Goal: Transaction & Acquisition: Purchase product/service

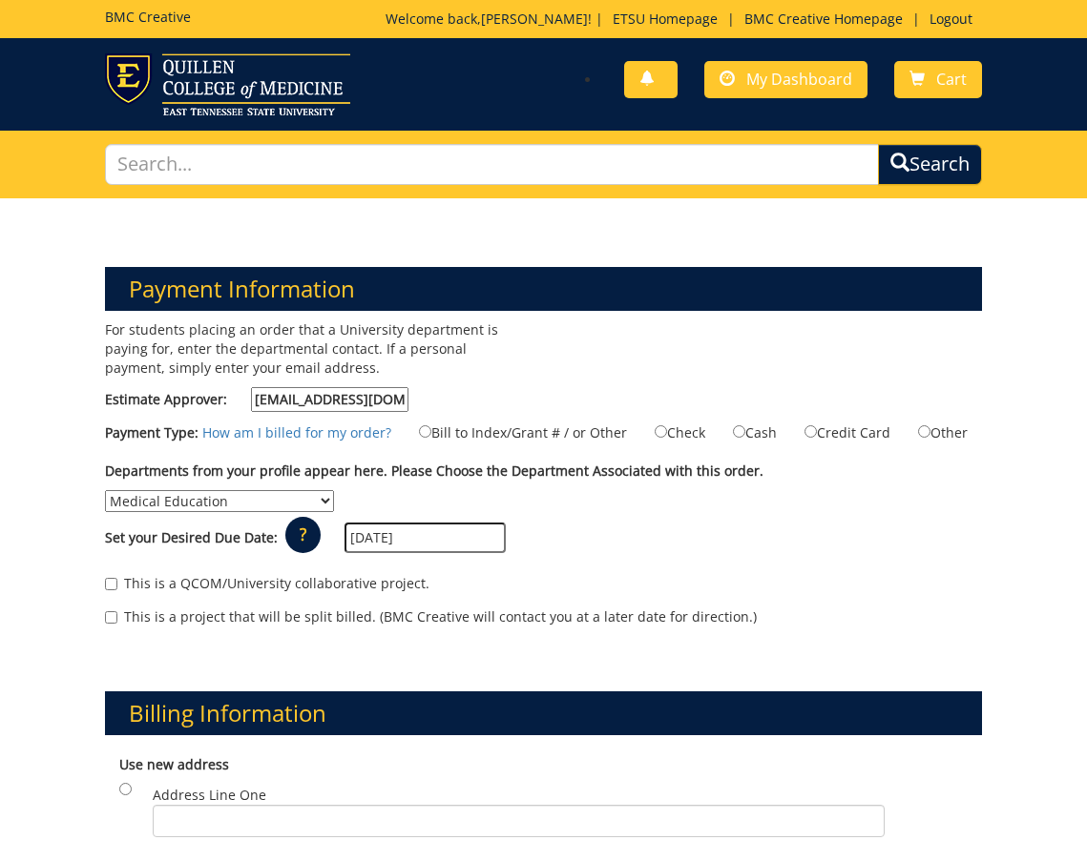
select select "275"
click at [431, 427] on input "Bill to Index/Grant # / or Other" at bounding box center [425, 431] width 12 height 12
radio input "true"
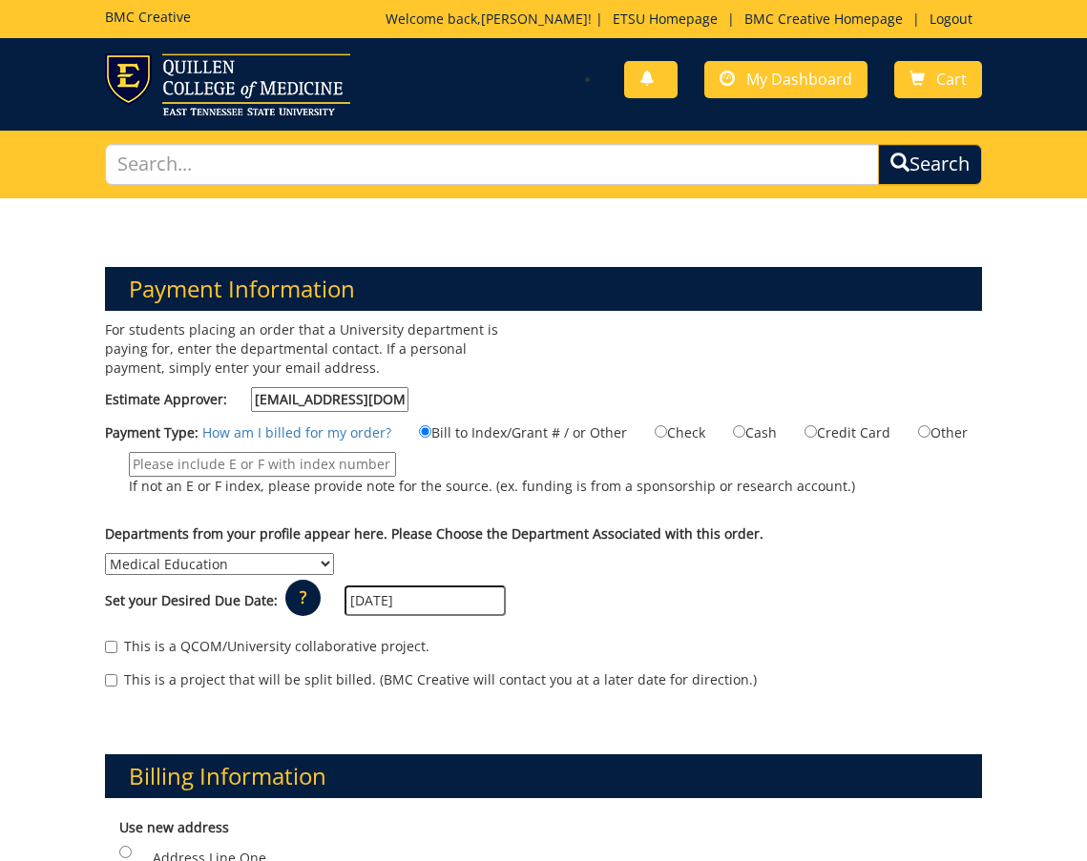
click at [273, 463] on input "If not an E or F index, please provide note for the source. (ex. funding is fro…" at bounding box center [262, 464] width 267 height 25
paste input "20-60400-100000-100-74110-250-999-999-999-999-99"
type input "20-60400-100000-100-74110-250-999-999-999-999-99"
click at [565, 499] on label "20-60400-100000-100-74110-250-999-999-999-999-99 If not an E or F index, please…" at bounding box center [480, 478] width 750 height 53
click at [396, 477] on input "20-60400-100000-100-74110-250-999-999-999-999-99" at bounding box center [262, 464] width 267 height 25
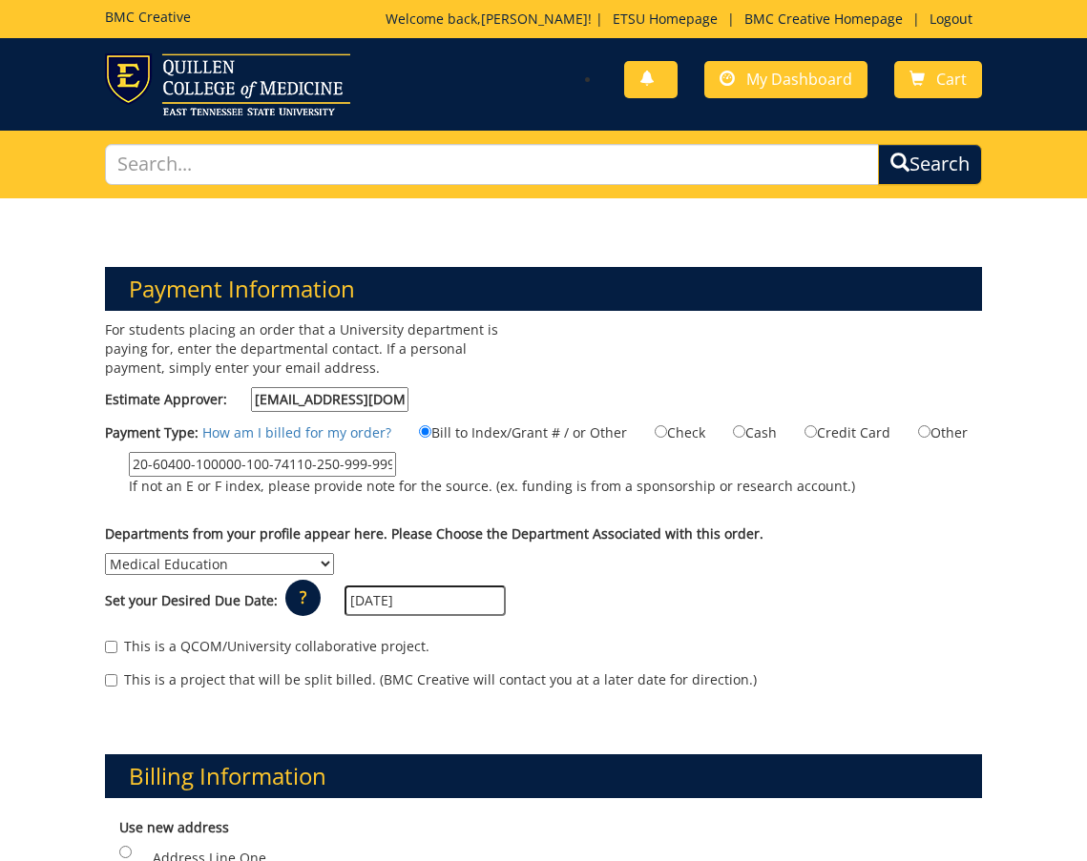
click at [811, 564] on div "Departments from your profile appear here. Please Choose the Department Associa…" at bounding box center [543, 550] width 905 height 51
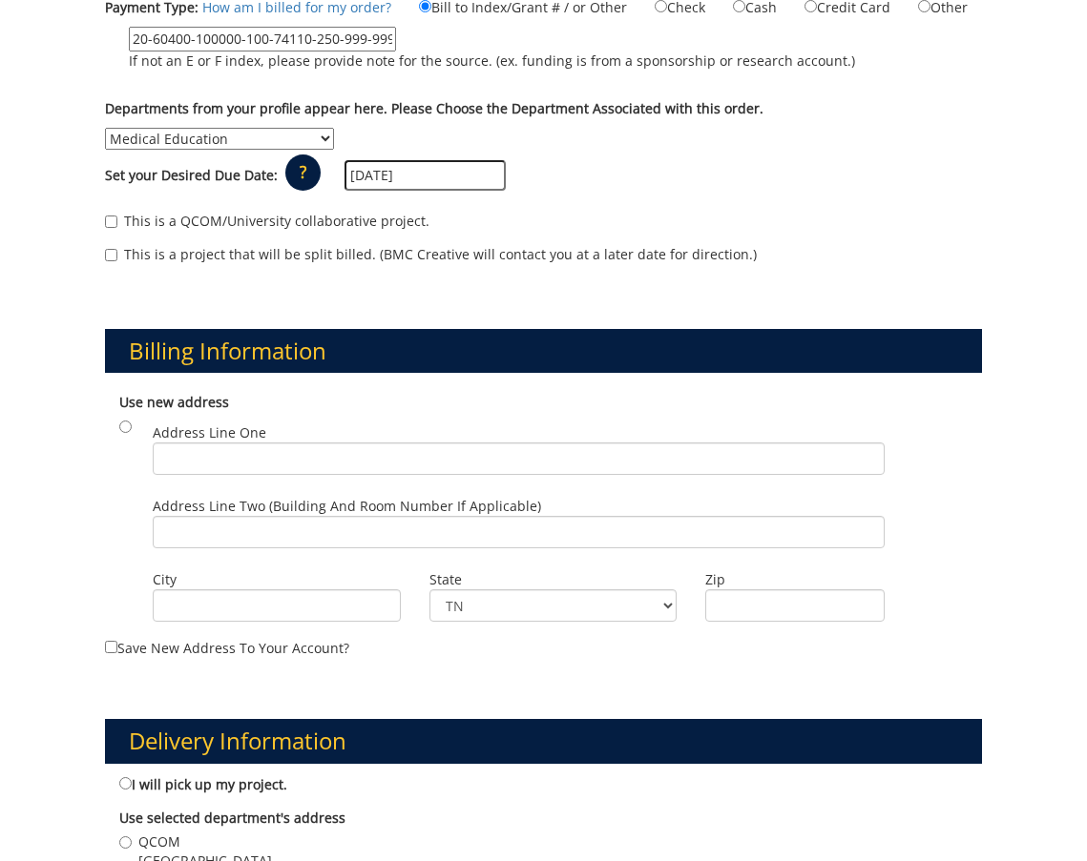
scroll to position [427, 0]
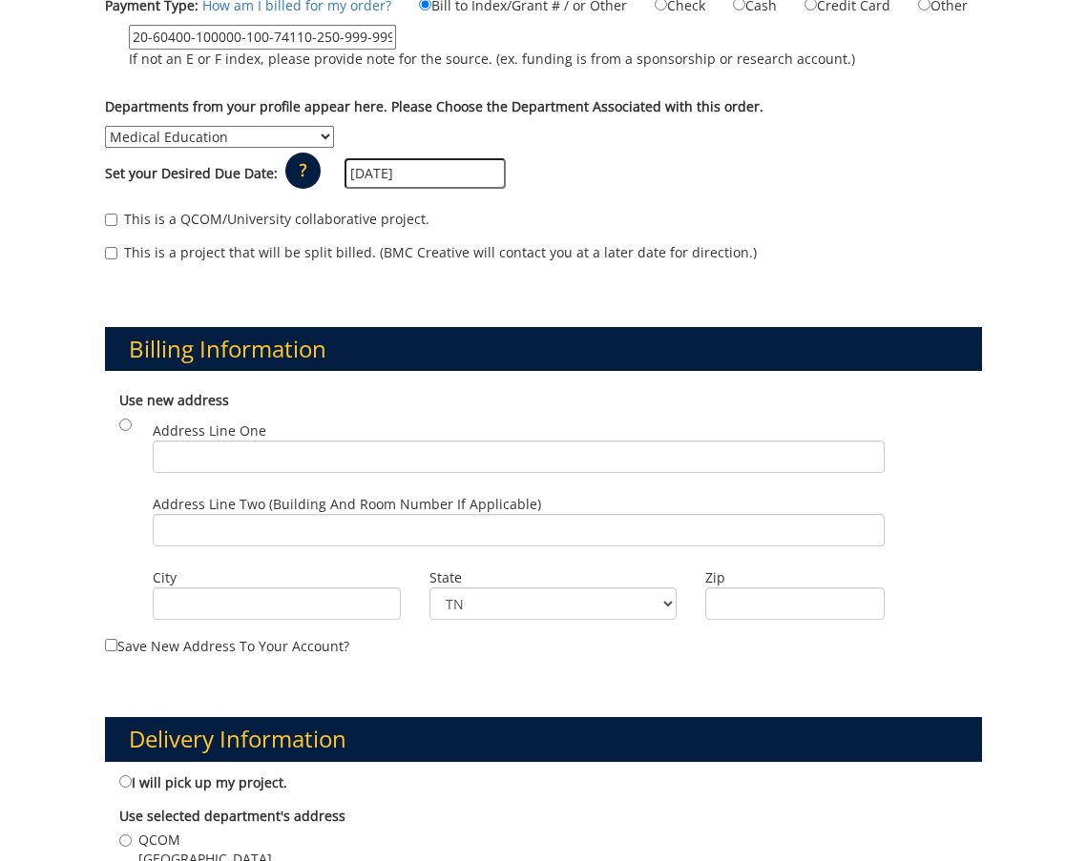
click at [109, 488] on div "Use new address Address Line One Address Line Two (Building and Room Number if …" at bounding box center [543, 509] width 877 height 254
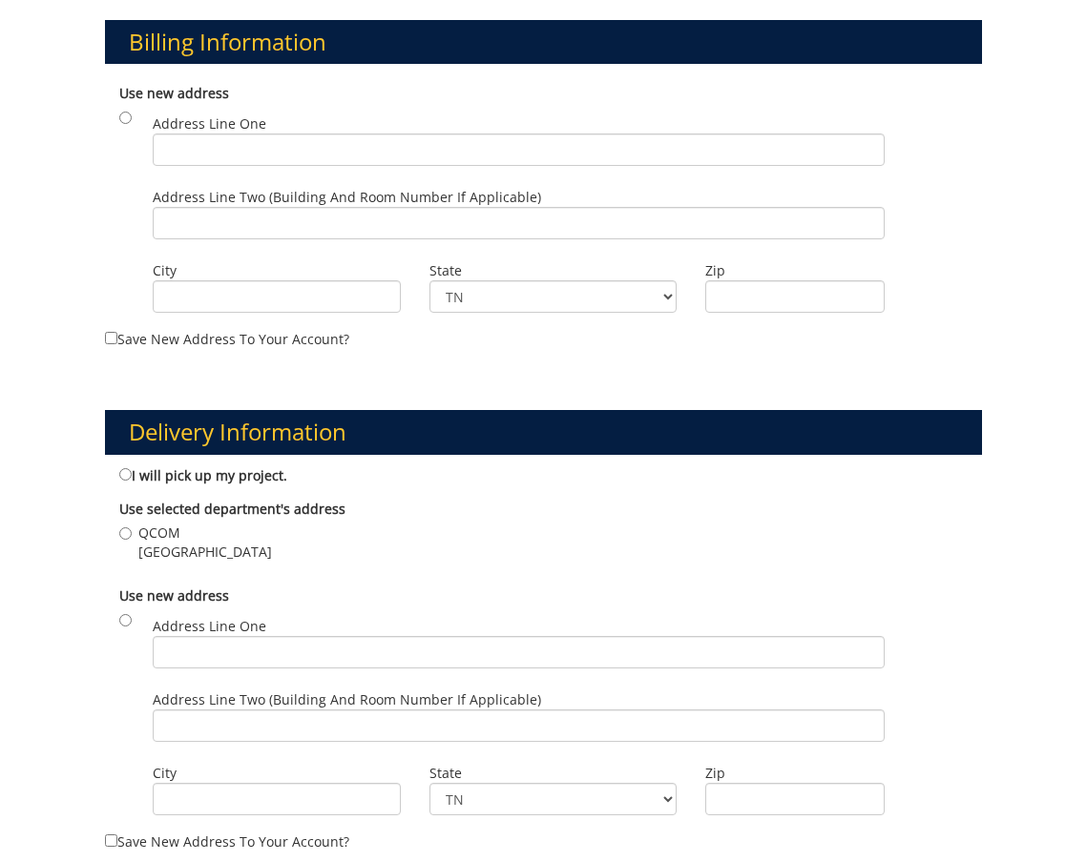
scroll to position [795, 0]
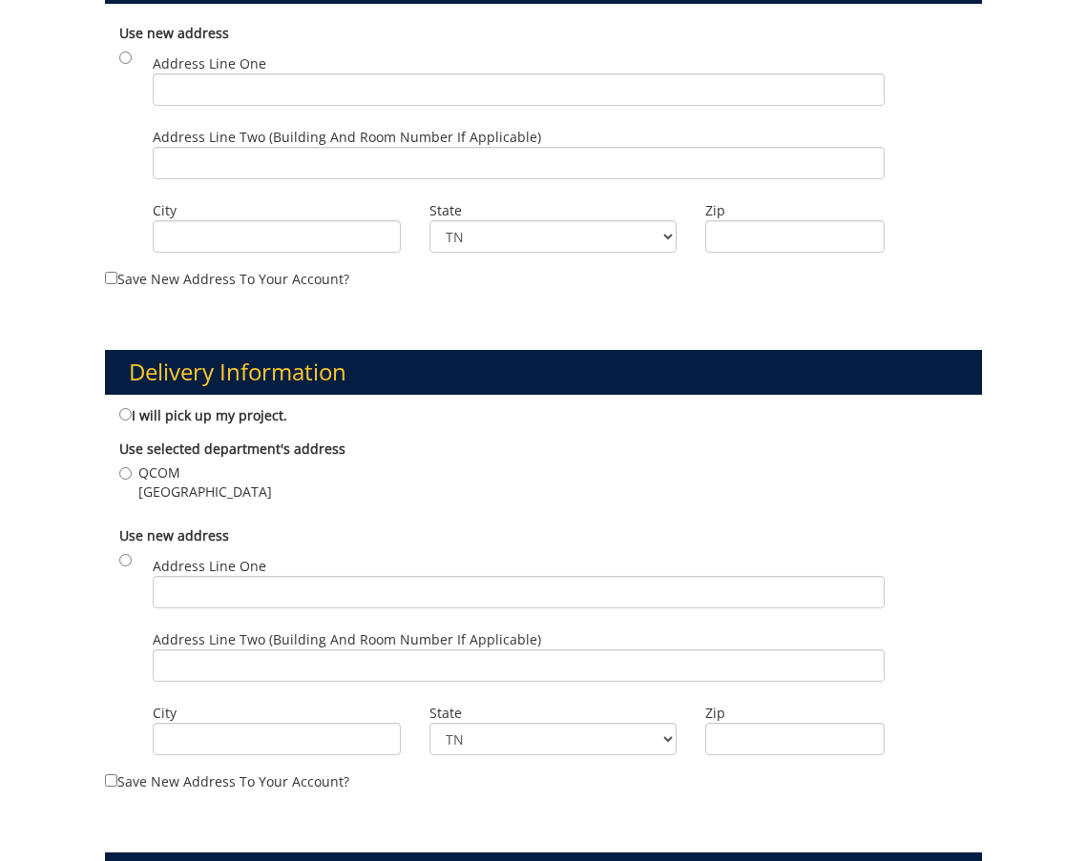
click at [121, 467] on input "[GEOGRAPHIC_DATA]" at bounding box center [125, 473] width 12 height 12
radio input "true"
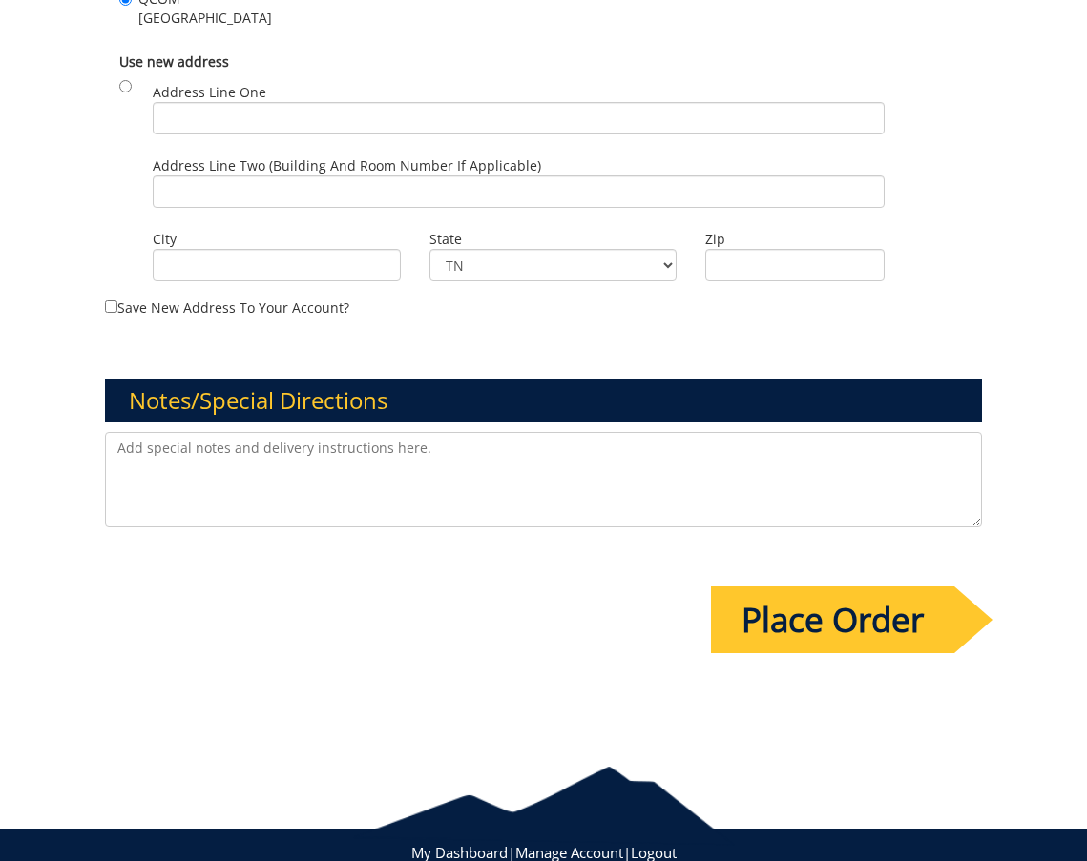
scroll to position [1270, 0]
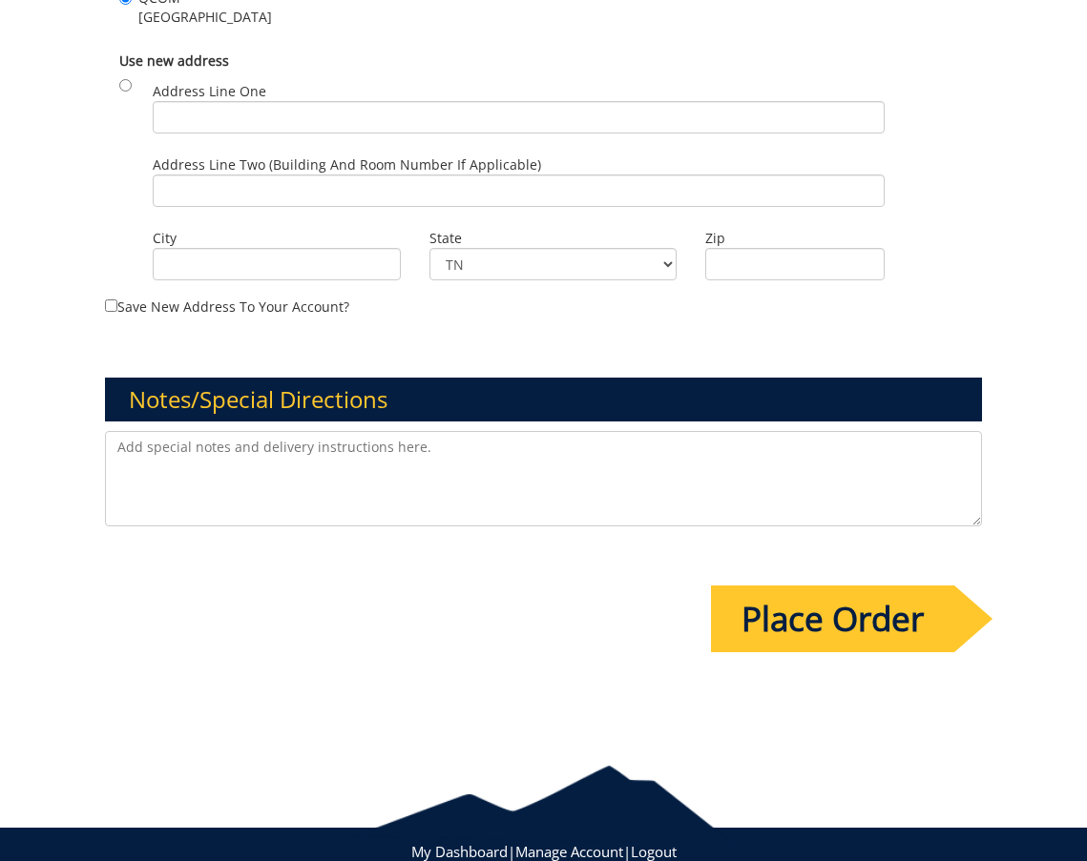
click at [812, 613] on input "Place Order" at bounding box center [832, 619] width 243 height 67
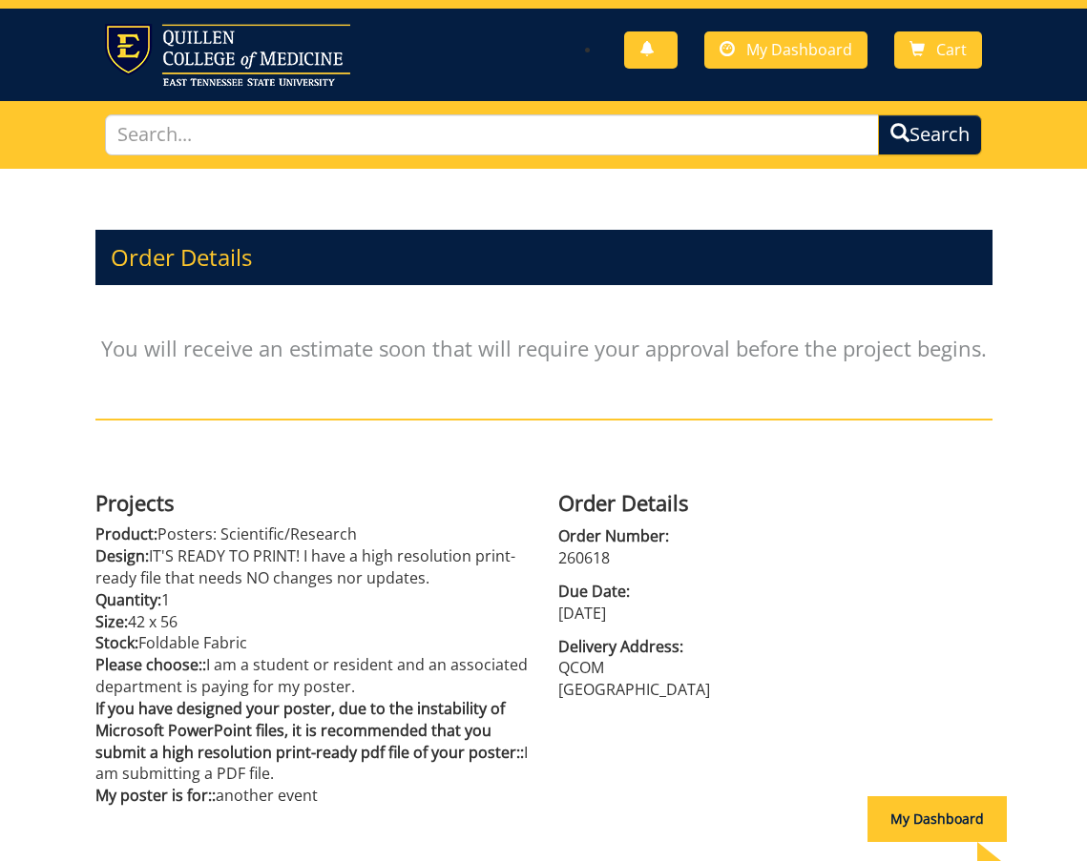
scroll to position [30, 0]
